Goal: Find specific page/section: Find specific page/section

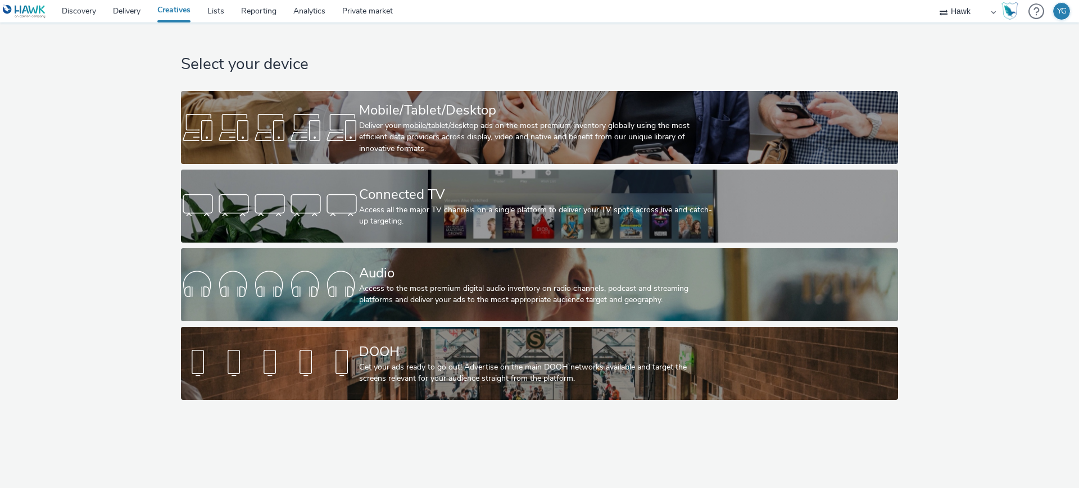
select select "11a7df10-284f-415c-b52a-427acf4c31ae"
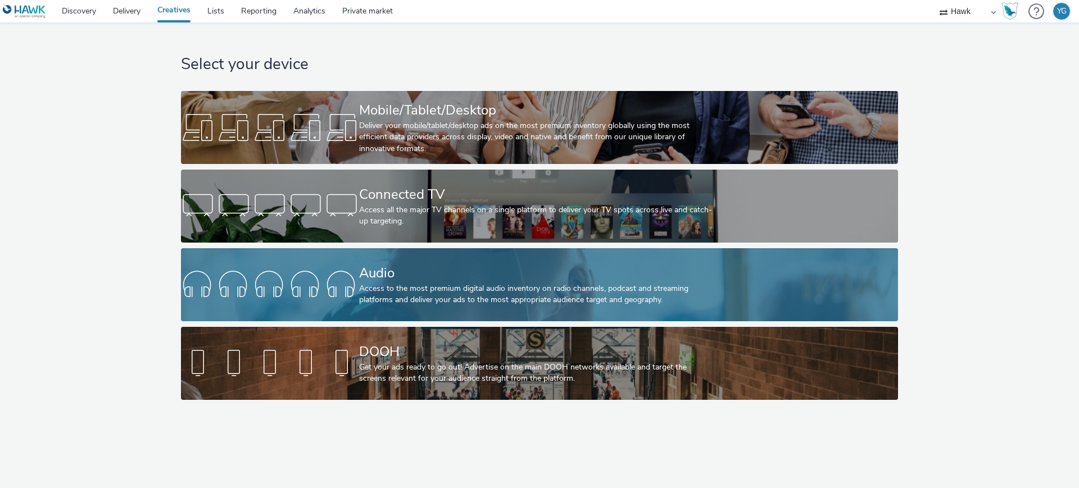
click at [367, 274] on div "Audio" at bounding box center [537, 274] width 356 height 20
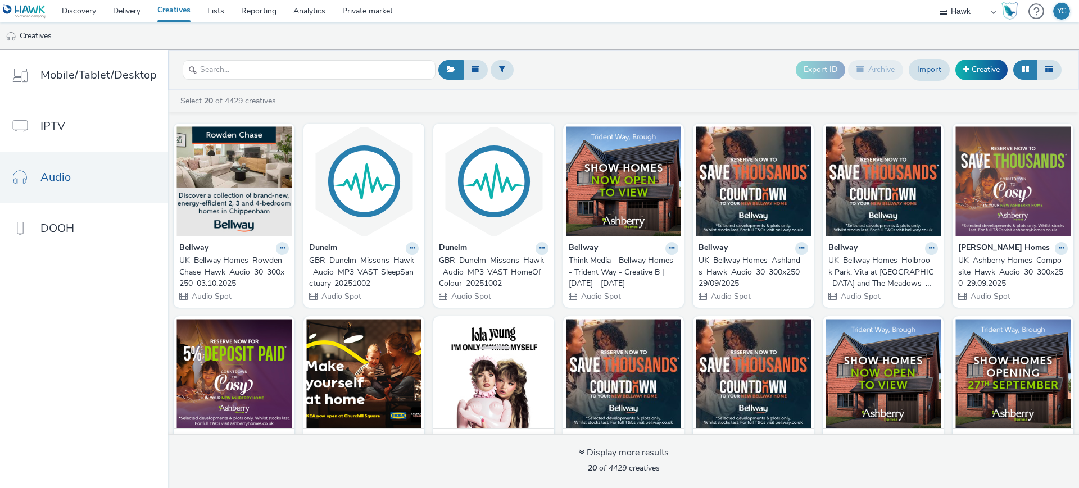
click at [257, 267] on div "UK_Bellway Homes_Rowden Chase_Hawk_Audio_30_300x250_03.10.2025" at bounding box center [231, 272] width 105 height 34
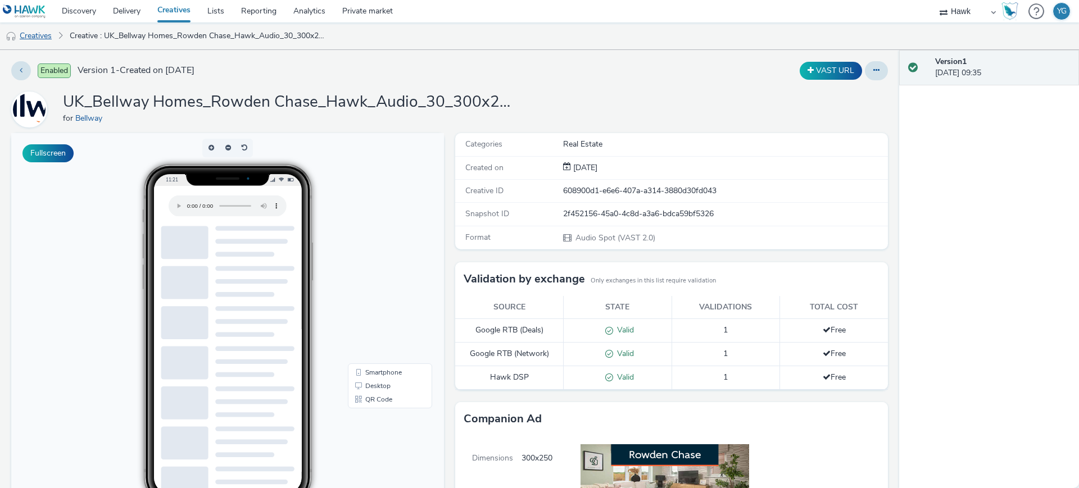
click at [42, 37] on link "Creatives" at bounding box center [28, 35] width 57 height 27
